Goal: Transaction & Acquisition: Purchase product/service

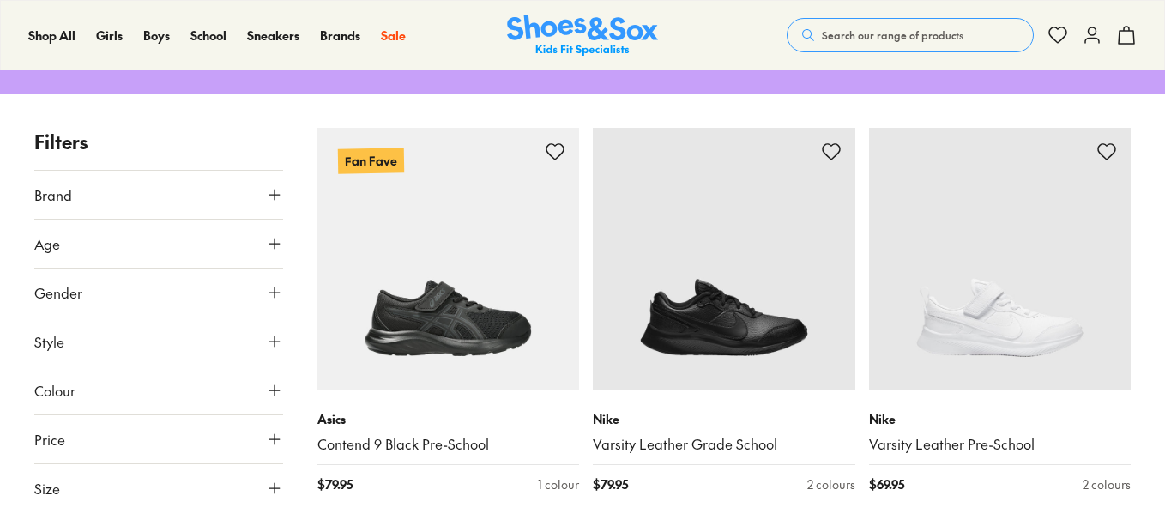
click at [273, 289] on icon at bounding box center [274, 292] width 17 height 17
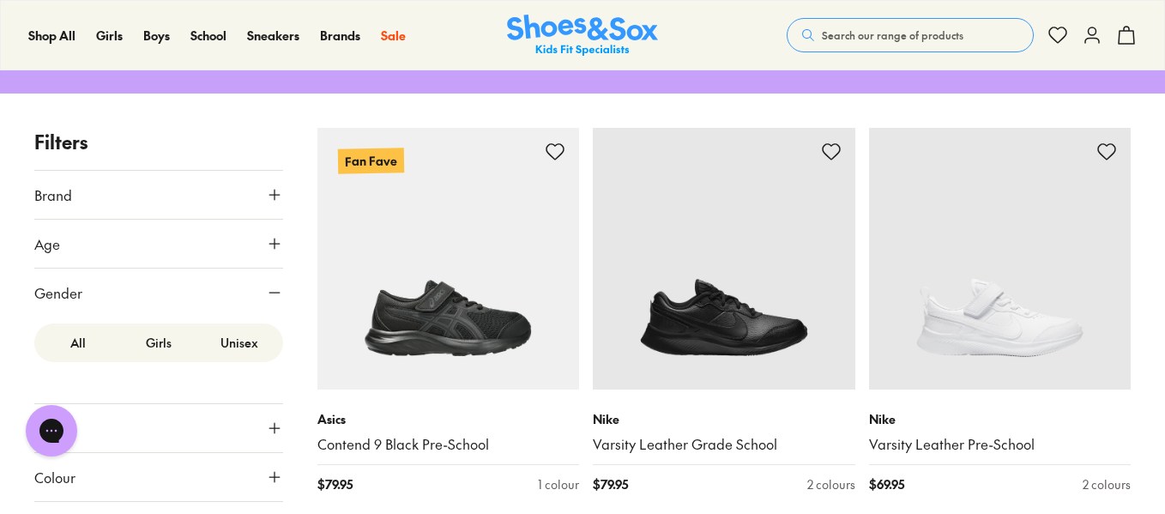
click at [150, 343] on label "Girls" at bounding box center [158, 343] width 81 height 32
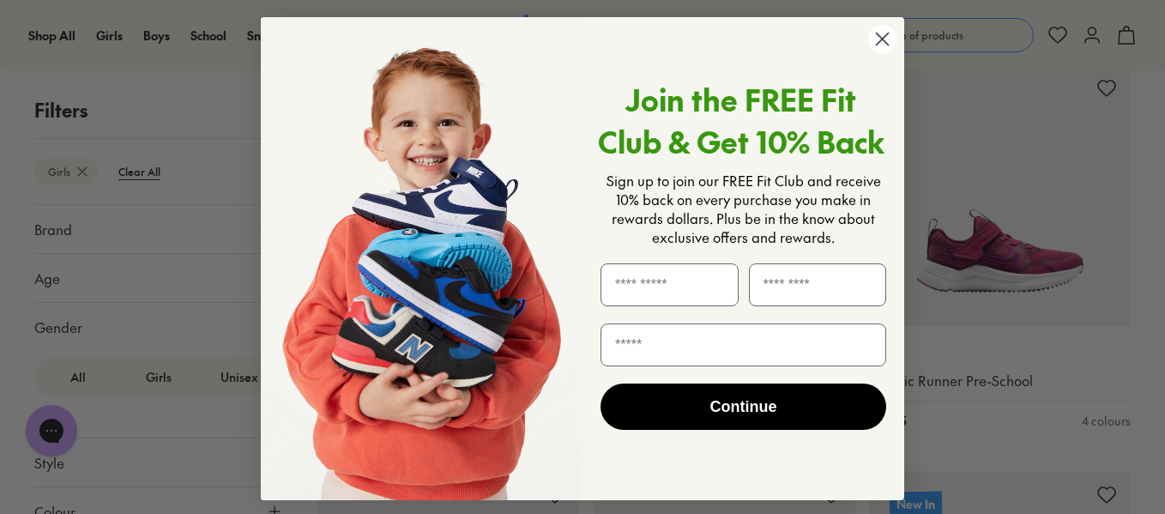
scroll to position [485, 0]
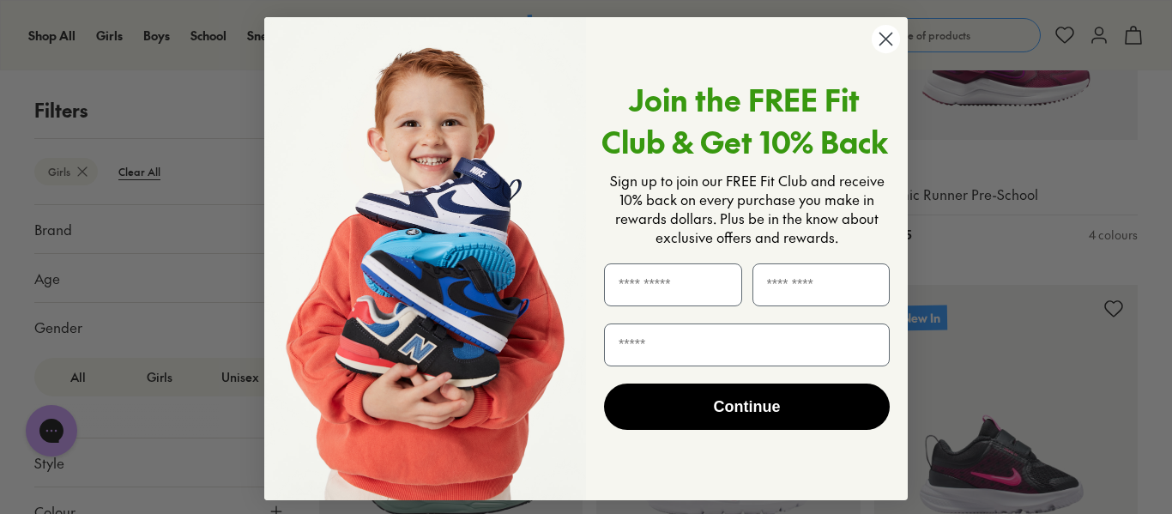
click at [886, 43] on icon "Close dialog" at bounding box center [886, 39] width 12 height 12
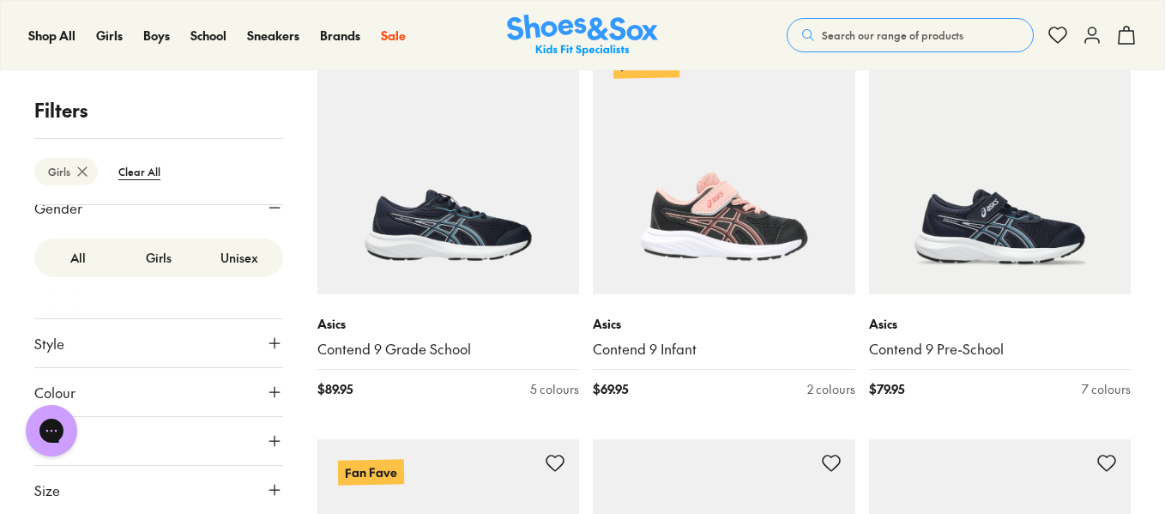
scroll to position [2365, 0]
click at [266, 489] on icon at bounding box center [274, 489] width 17 height 17
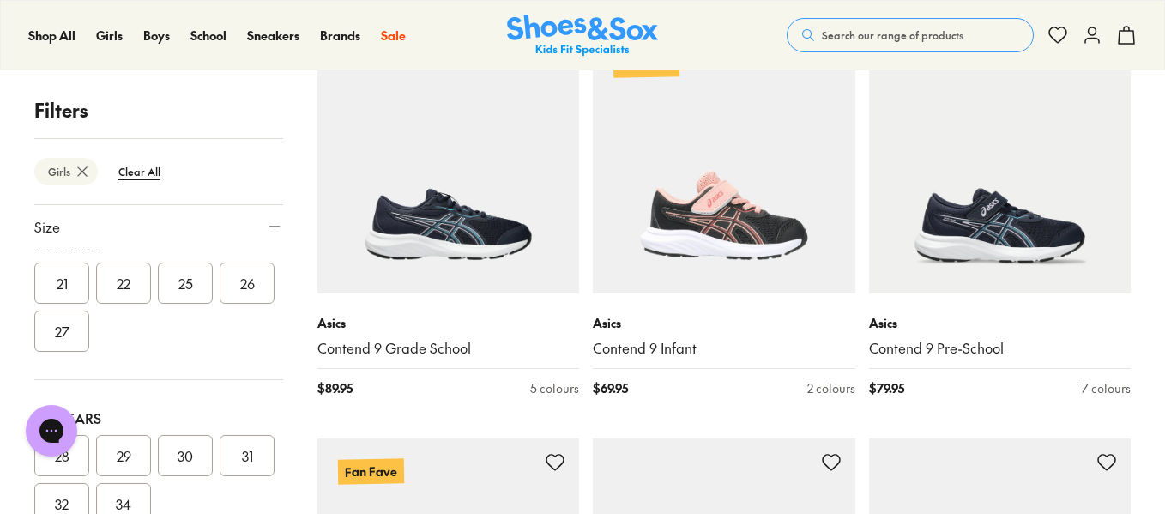
scroll to position [212, 0]
click at [220, 305] on button "26" at bounding box center [247, 283] width 55 height 41
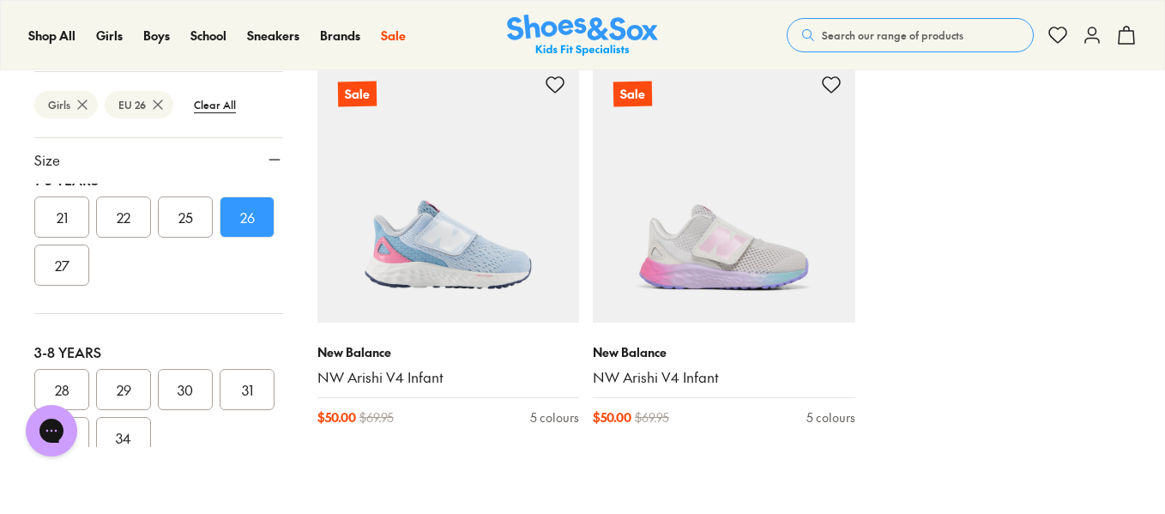
scroll to position [2356, 0]
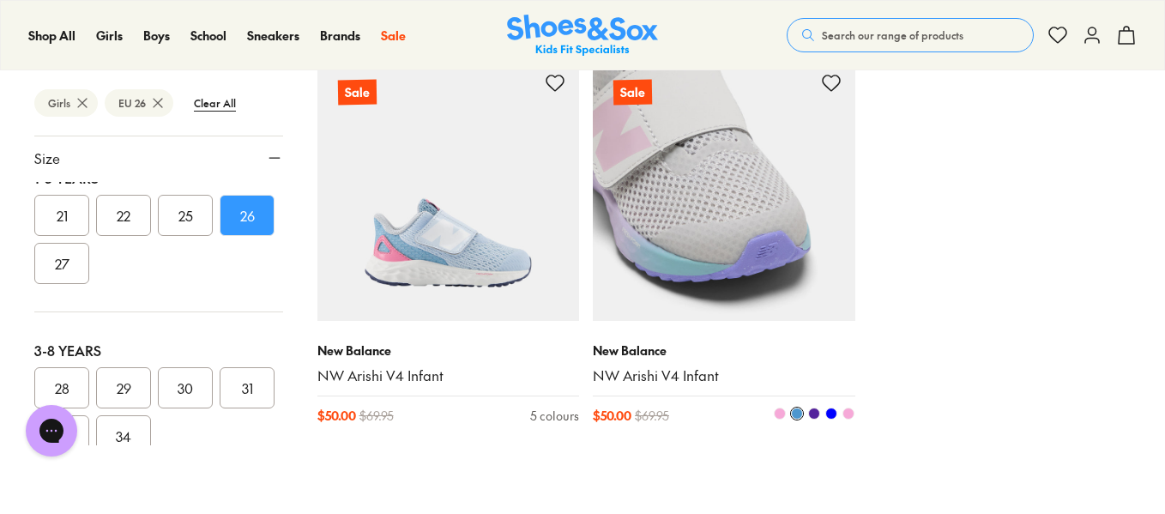
click at [694, 257] on img at bounding box center [724, 190] width 263 height 263
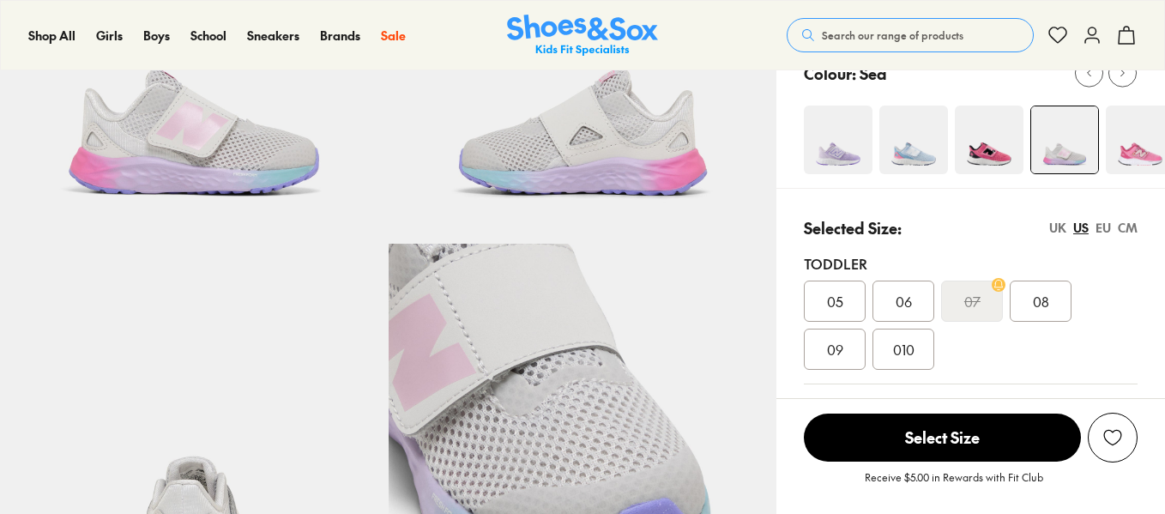
click at [1103, 182] on div "Colour: Sea" at bounding box center [971, 114] width 389 height 148
select select "*"
click at [1133, 227] on div "CM" at bounding box center [1128, 228] width 20 height 18
click at [1105, 225] on div "EU" at bounding box center [1103, 228] width 15 height 18
click at [1082, 226] on div "US" at bounding box center [1080, 228] width 15 height 18
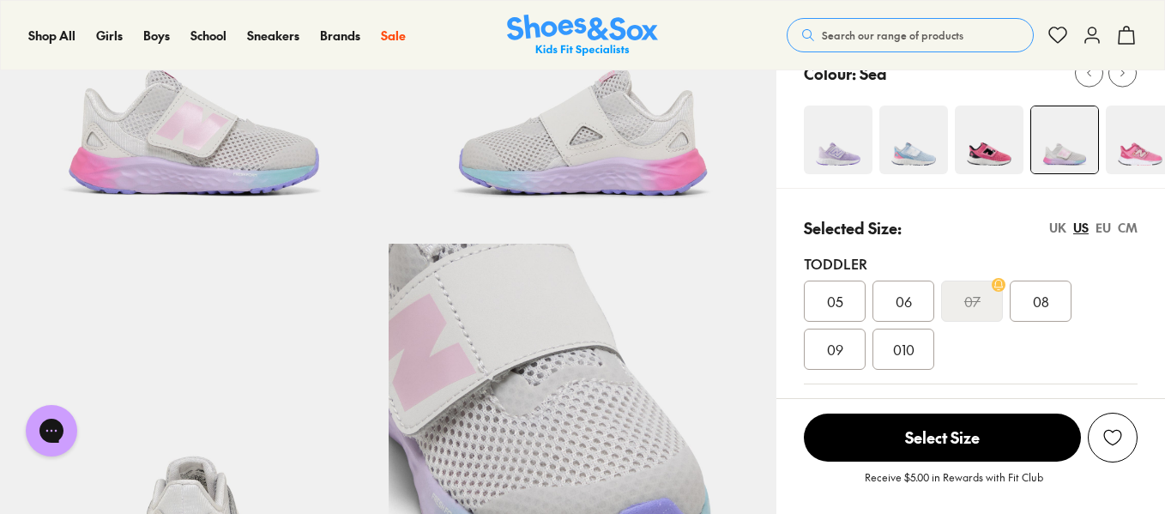
click at [1064, 226] on div "UK" at bounding box center [1057, 228] width 17 height 18
click at [1086, 232] on div "US" at bounding box center [1080, 228] width 15 height 18
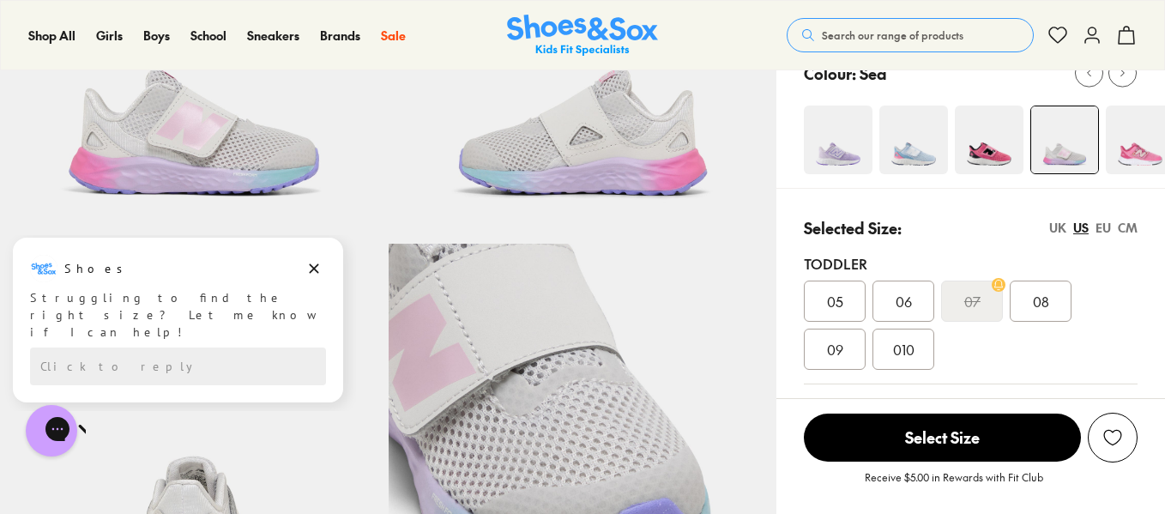
click at [842, 166] on img at bounding box center [838, 140] width 69 height 69
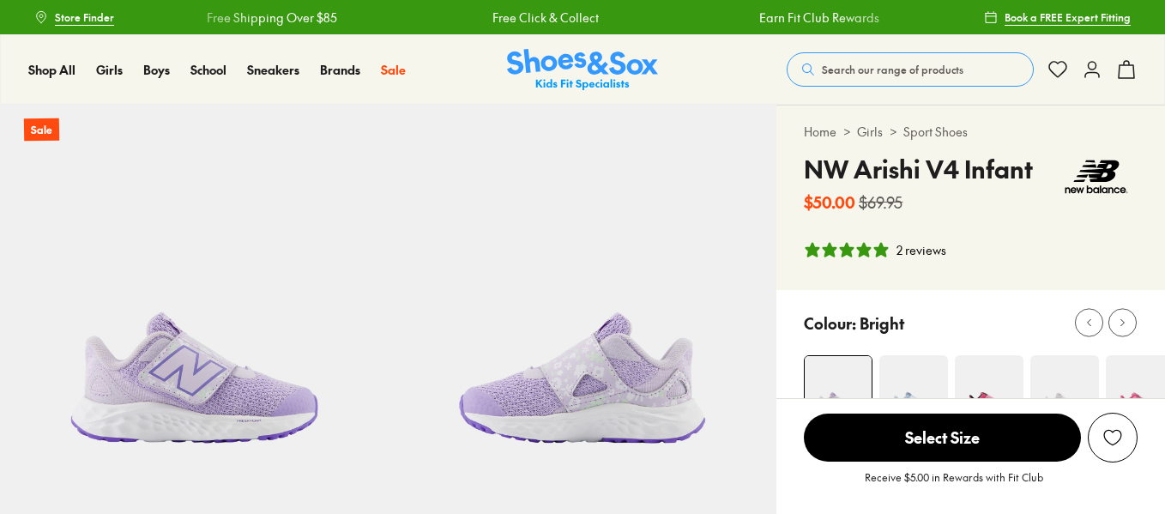
select select "*"
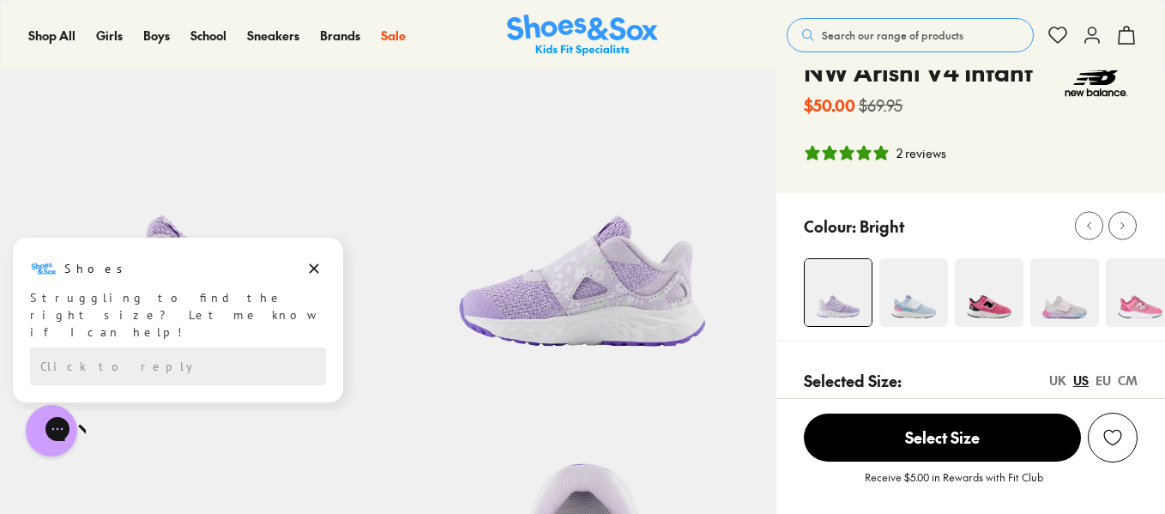
scroll to position [9, 0]
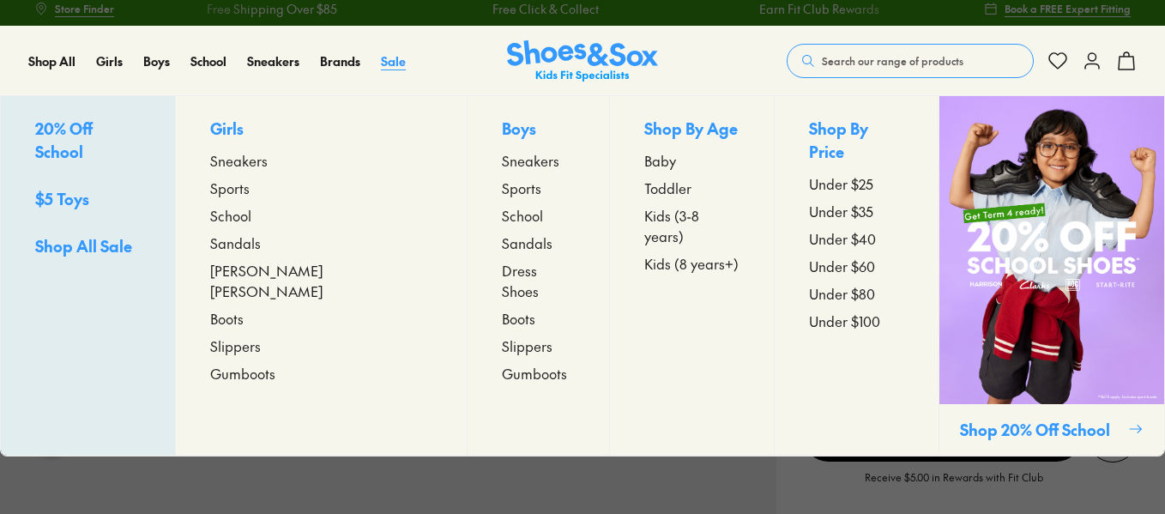
click at [395, 64] on span "Sale" at bounding box center [393, 60] width 25 height 17
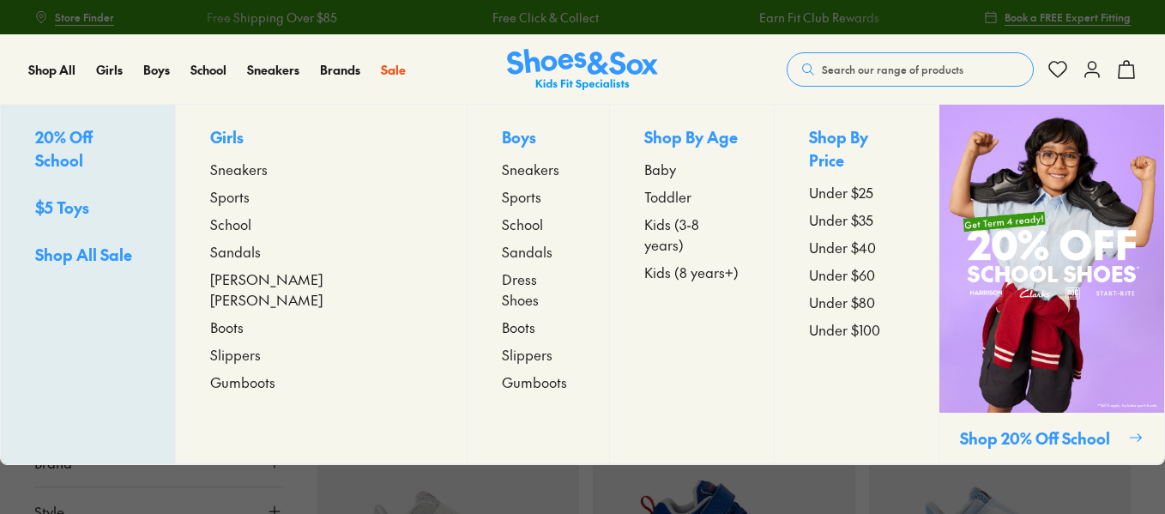
click at [263, 280] on span "[PERSON_NAME] [PERSON_NAME]" at bounding box center [320, 289] width 221 height 41
click at [268, 171] on span "Sneakers" at bounding box center [238, 169] width 57 height 21
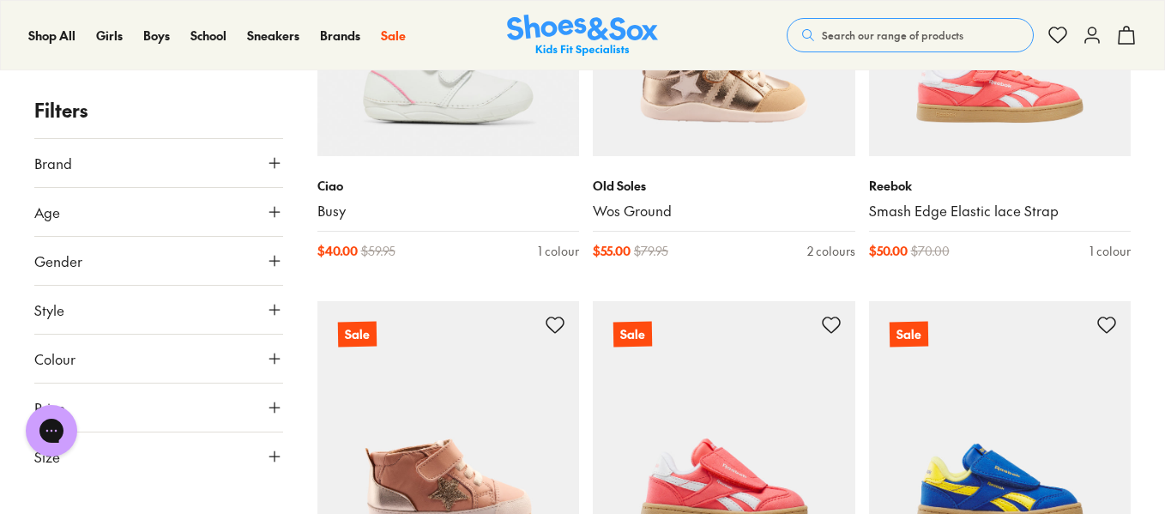
scroll to position [3303, 0]
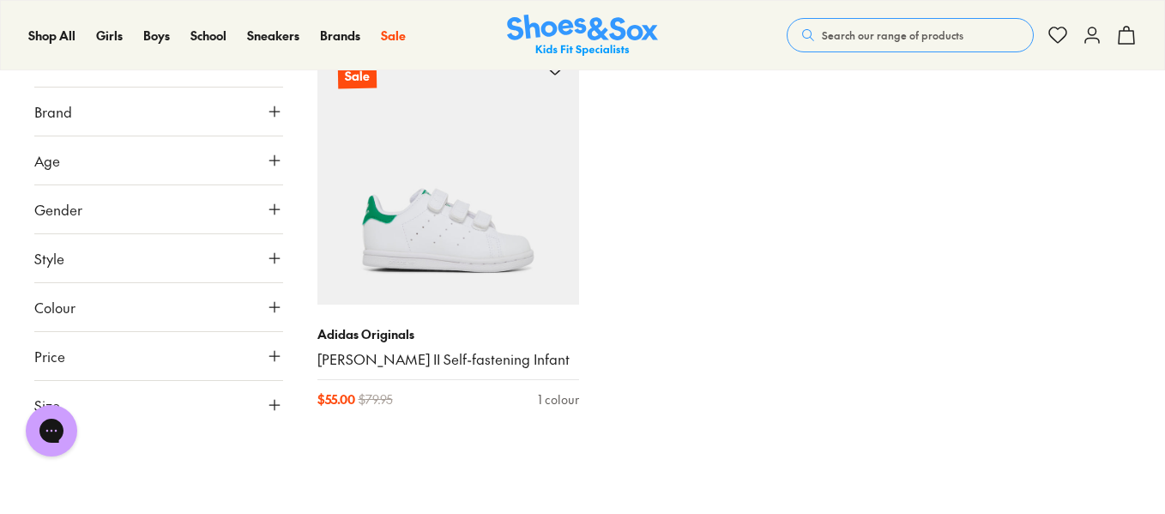
scroll to position [7651, 0]
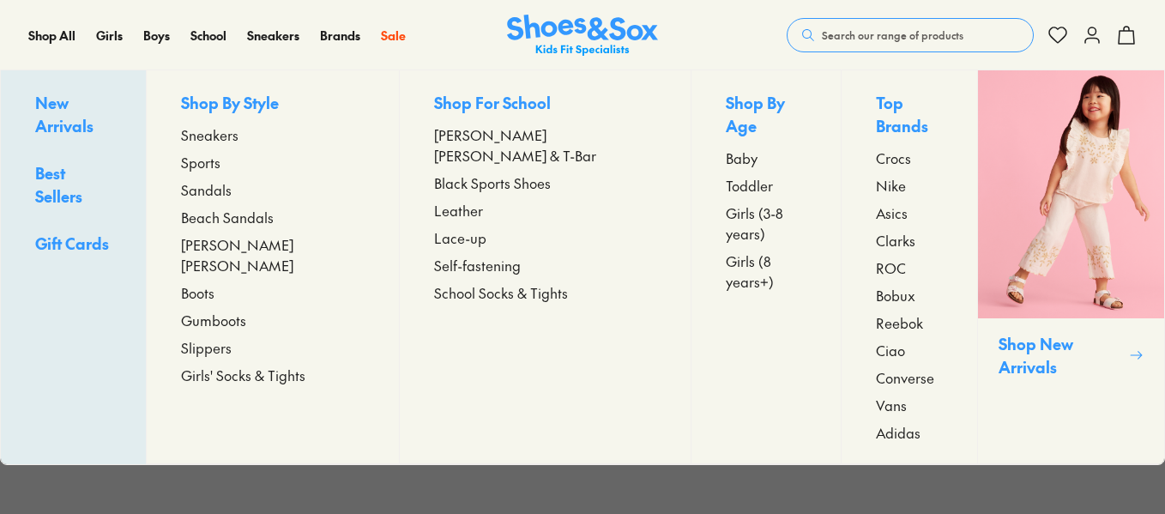
click at [235, 136] on span "Sneakers" at bounding box center [209, 134] width 57 height 21
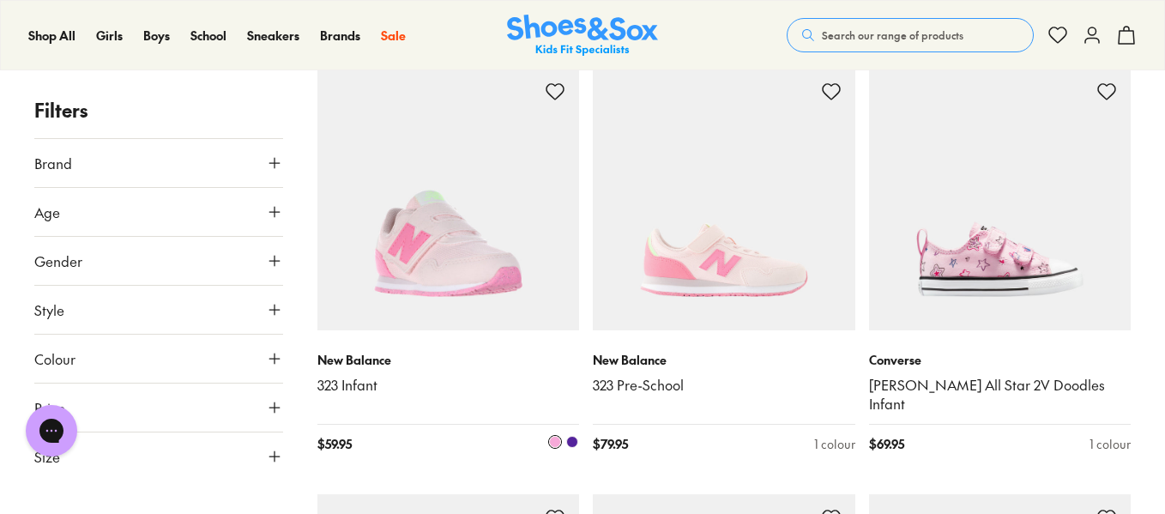
scroll to position [1939, 0]
click at [451, 277] on img at bounding box center [448, 200] width 263 height 263
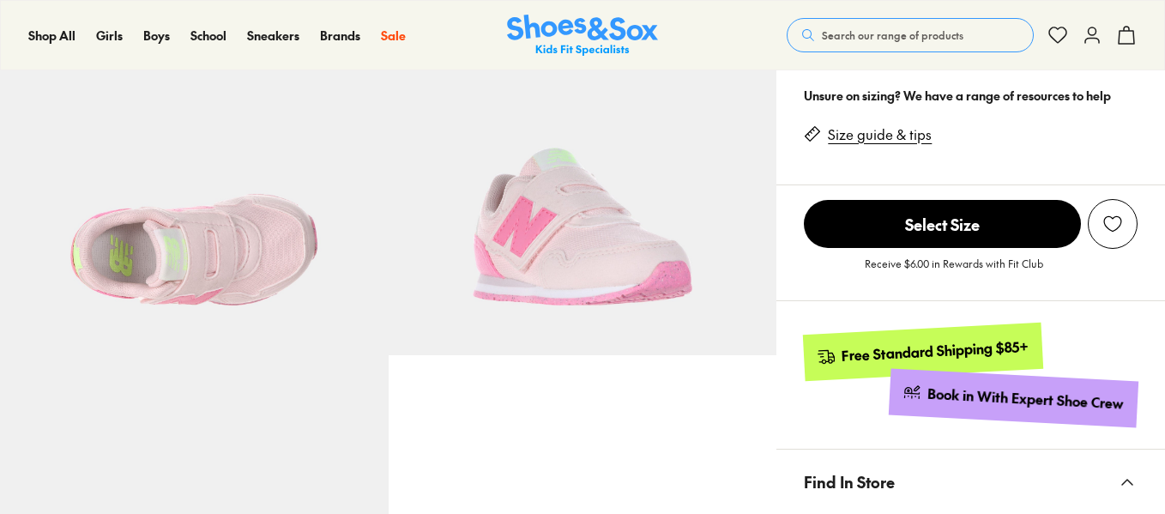
select select "*"
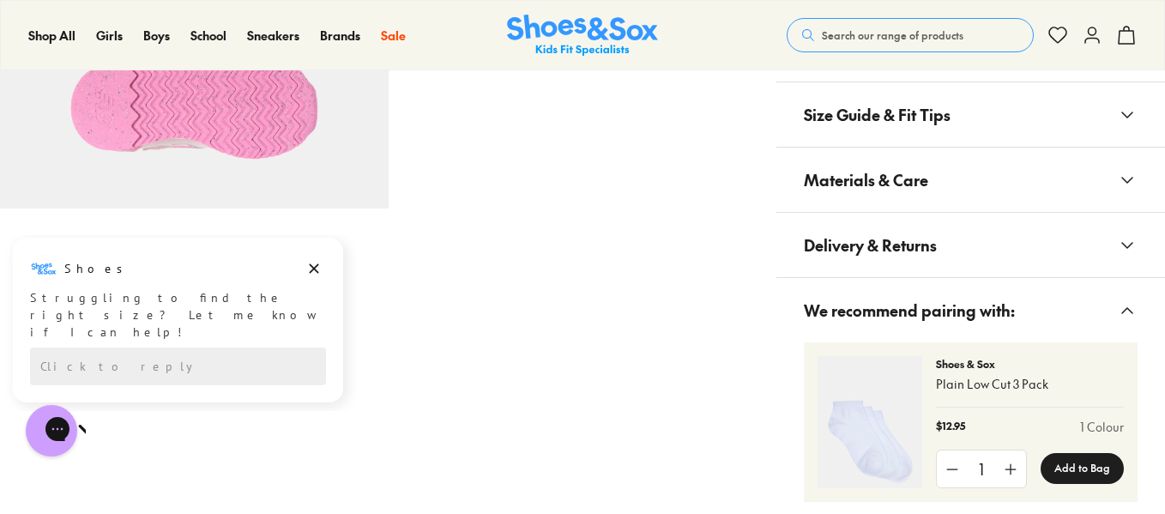
scroll to position [1062, 0]
click at [318, 274] on icon "Dismiss campaign" at bounding box center [313, 268] width 17 height 21
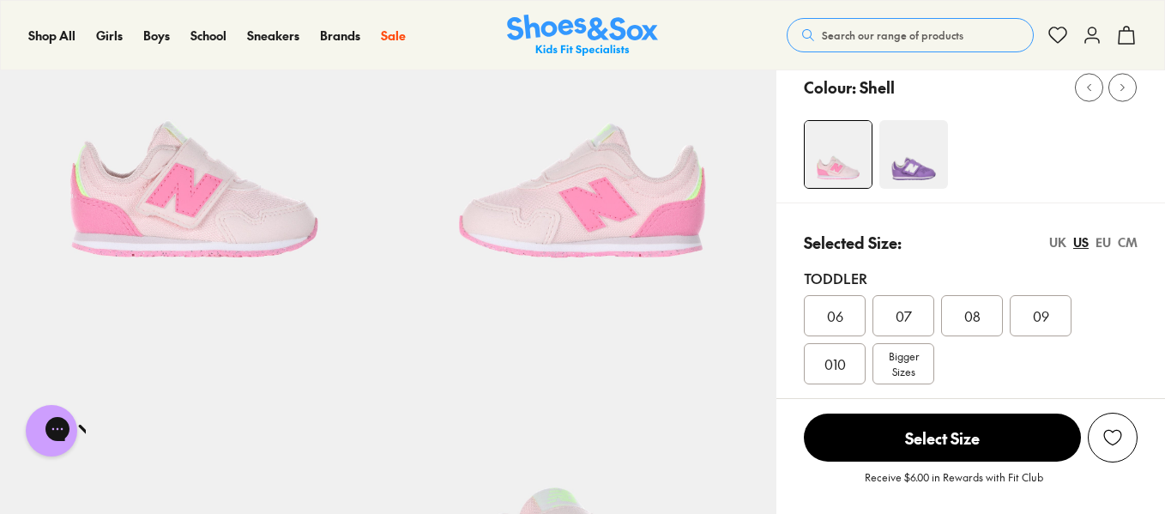
scroll to position [0, 0]
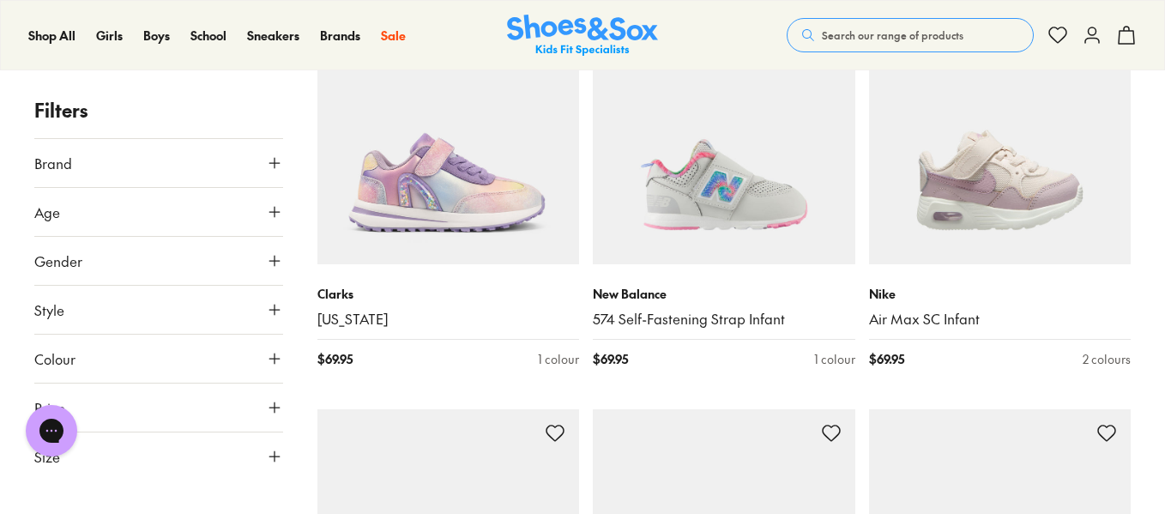
scroll to position [3266, 0]
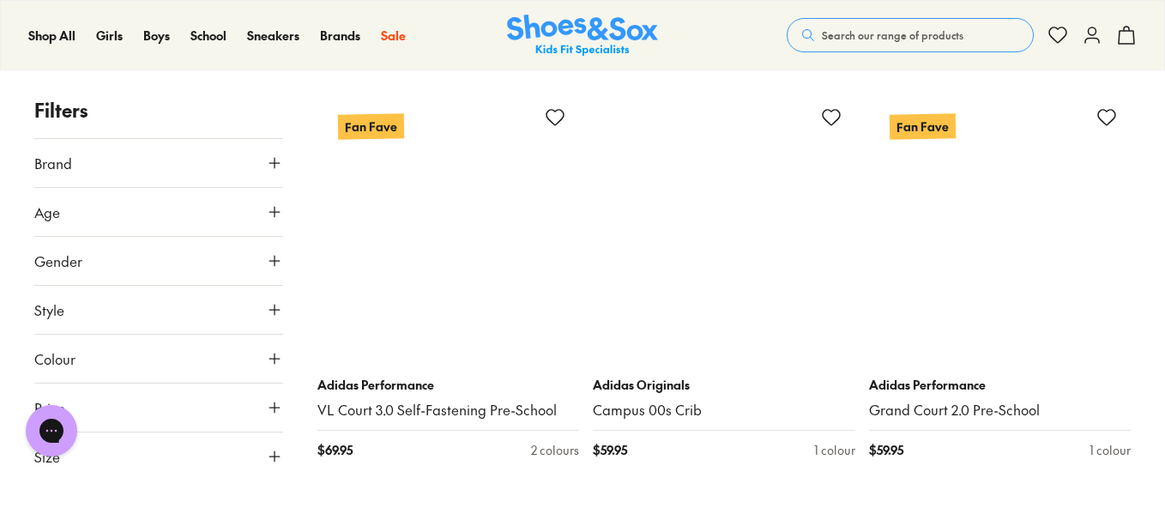
scroll to position [6453, 0]
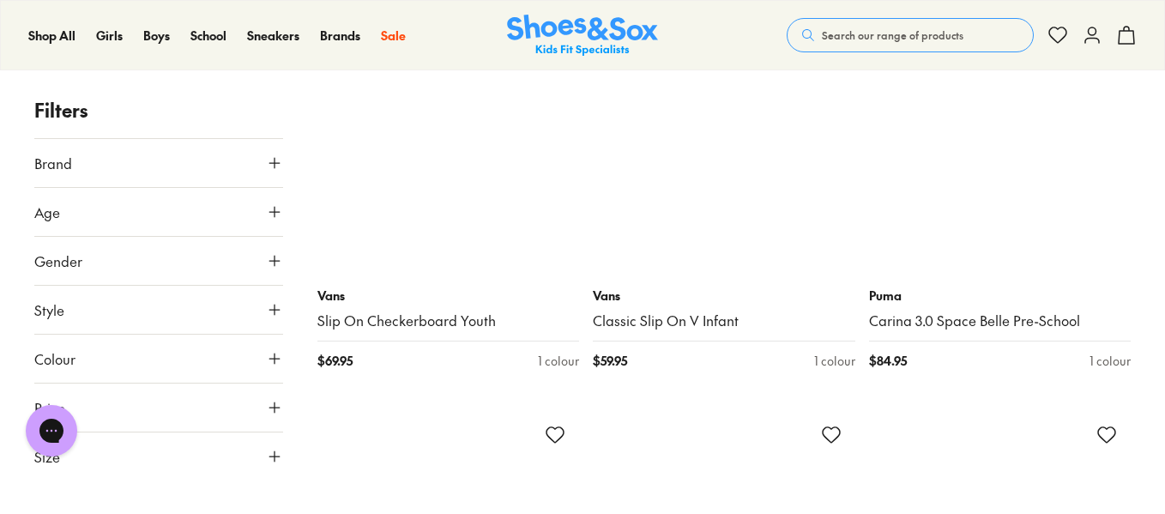
scroll to position [11863, 0]
